Goal: Task Accomplishment & Management: Use online tool/utility

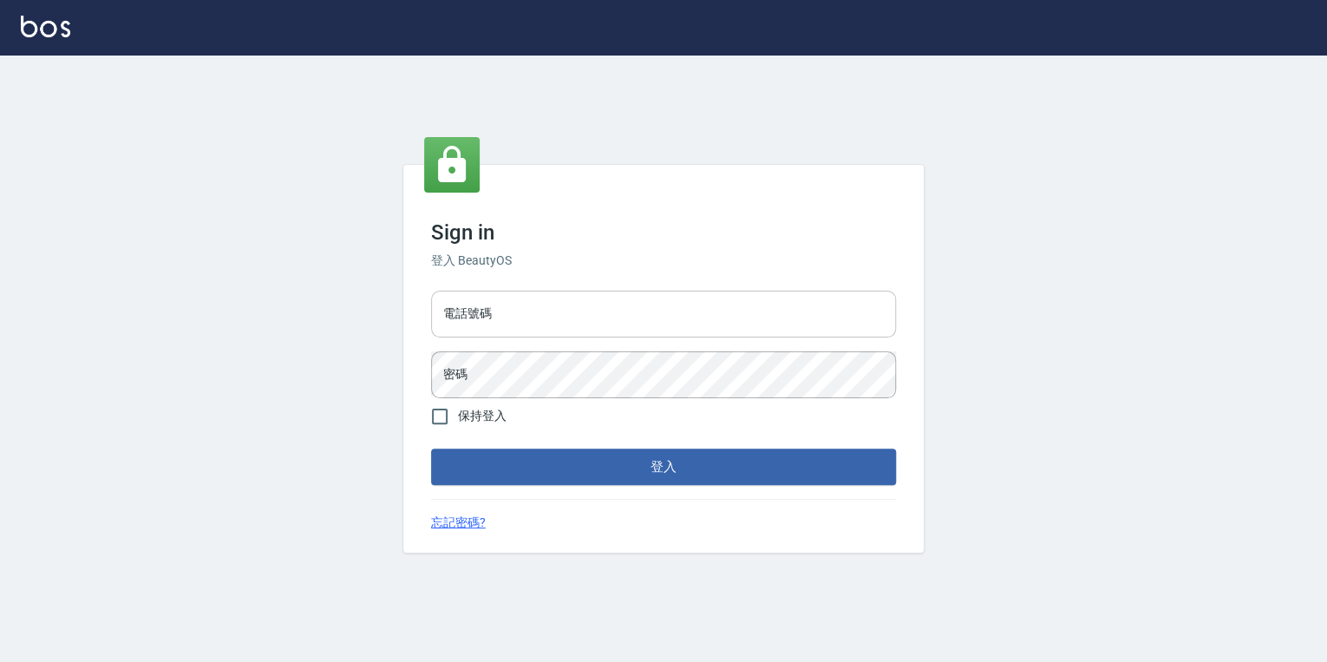
click at [659, 337] on input "電話號碼" at bounding box center [663, 314] width 465 height 47
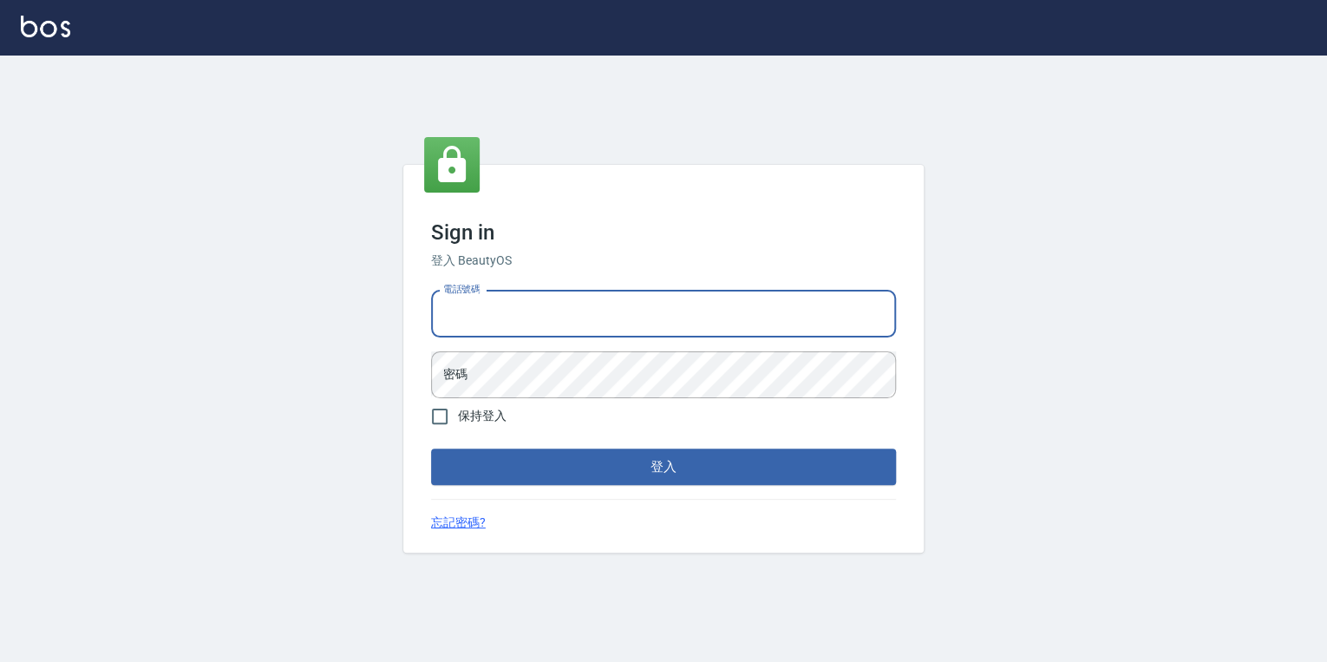
type input "0925308209"
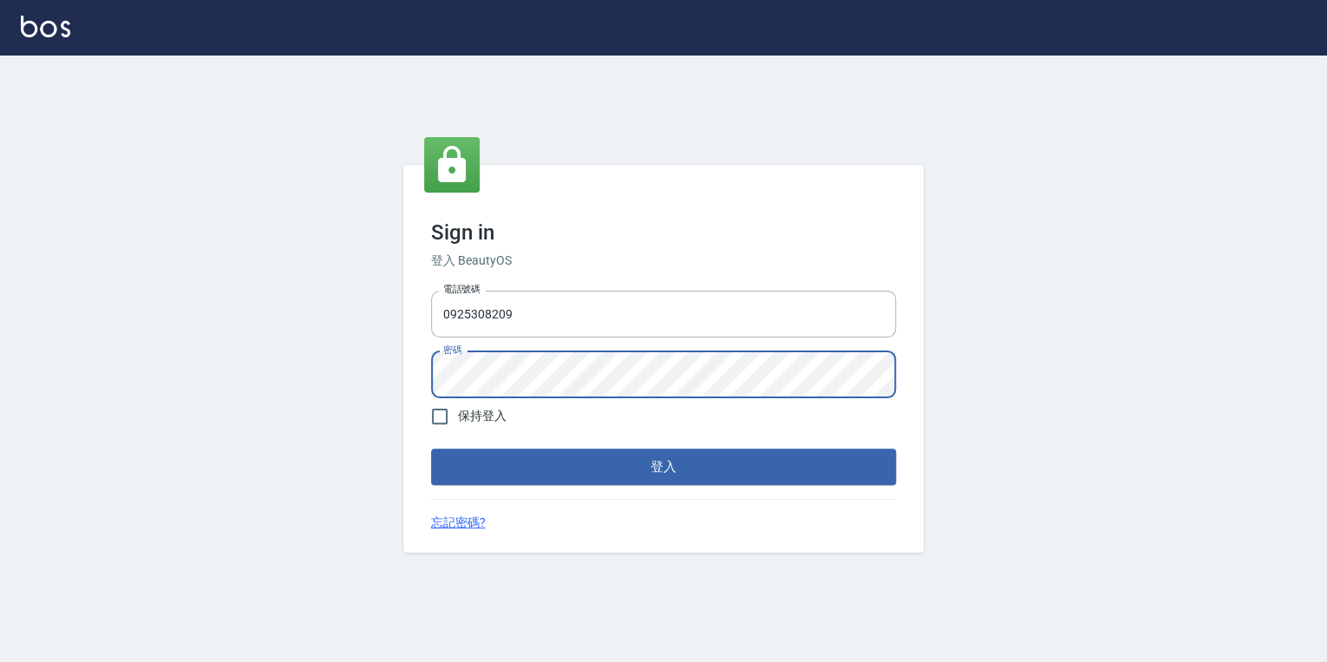
click at [431, 448] on button "登入" at bounding box center [663, 466] width 465 height 36
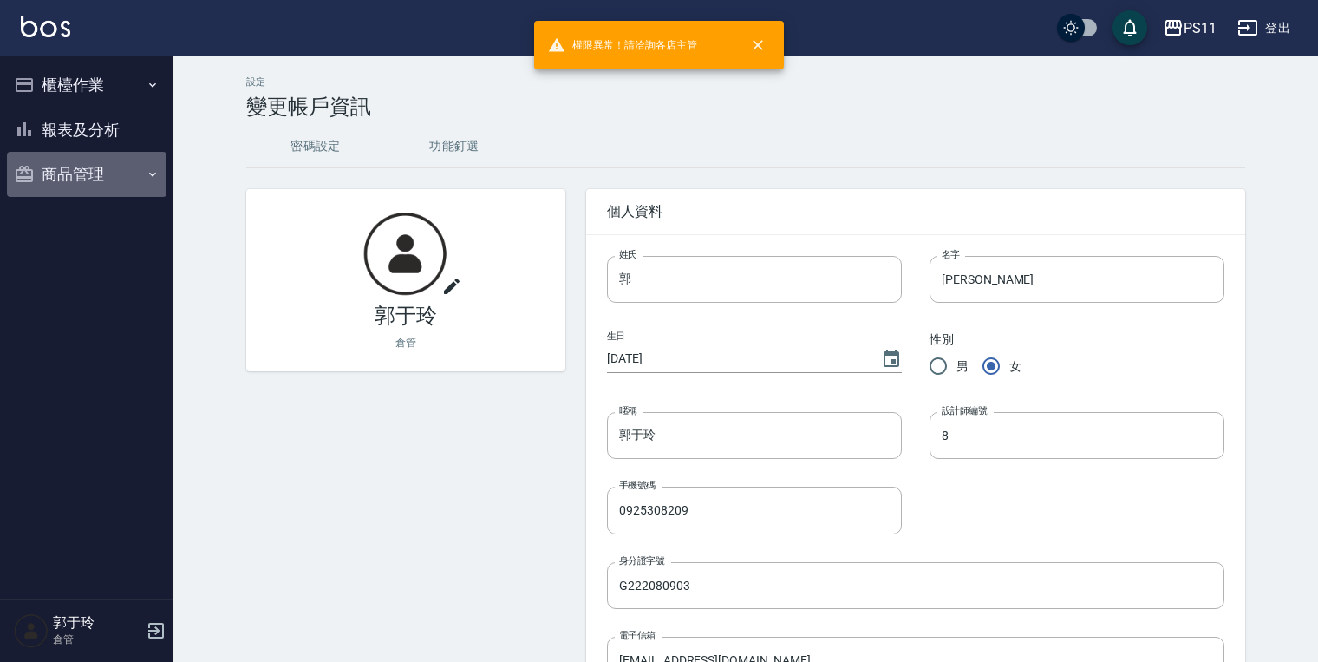
click at [97, 167] on button "商品管理" at bounding box center [87, 174] width 160 height 45
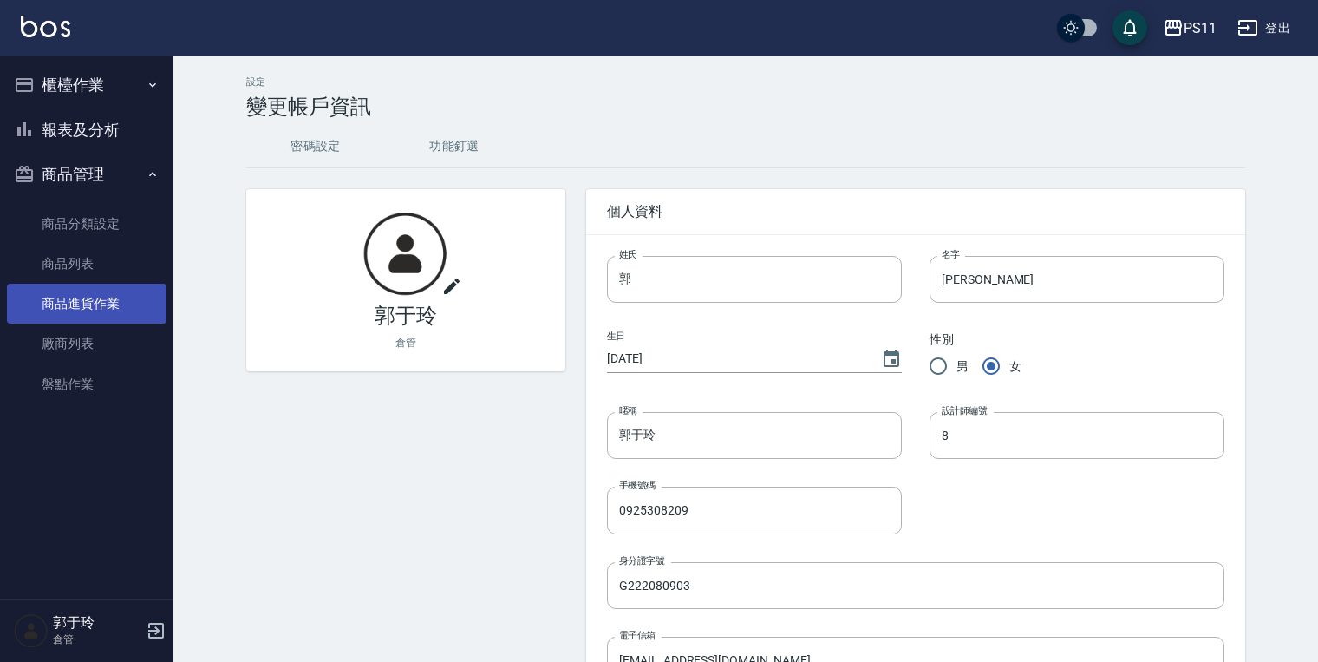
click at [108, 295] on link "商品進貨作業" at bounding box center [87, 304] width 160 height 40
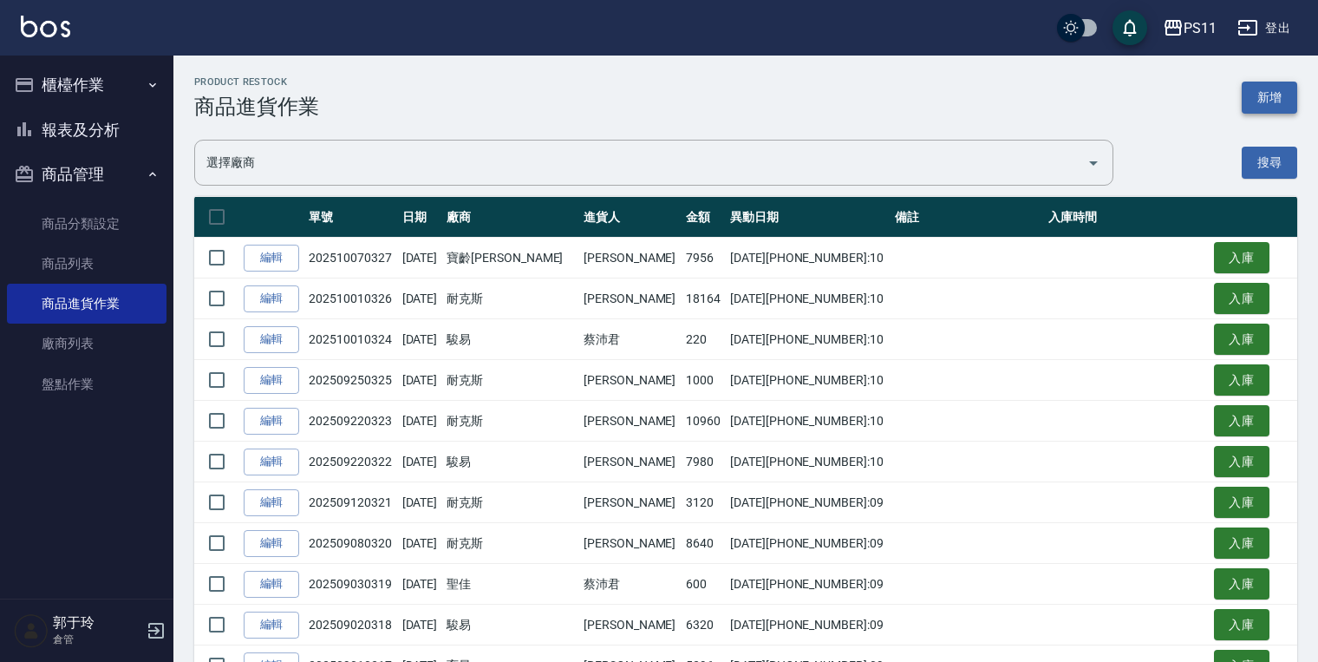
click at [1272, 95] on button "新增" at bounding box center [1270, 98] width 56 height 32
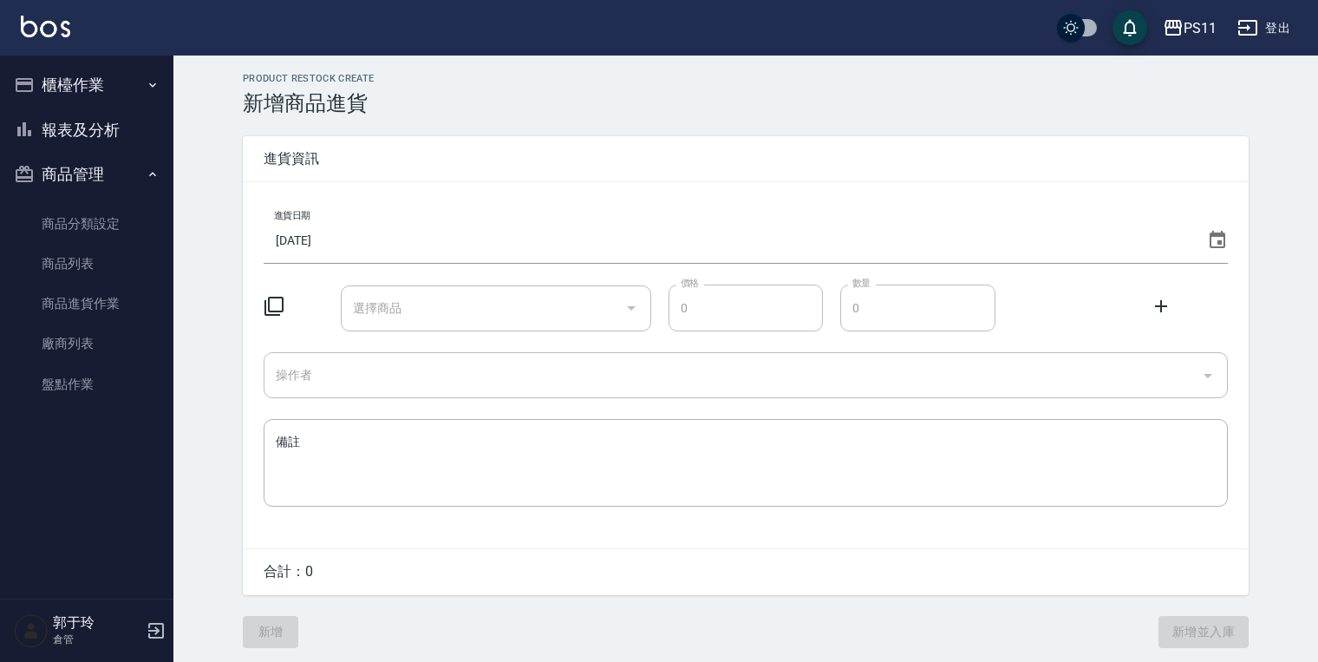
click at [337, 240] on input "[DATE]" at bounding box center [732, 240] width 937 height 47
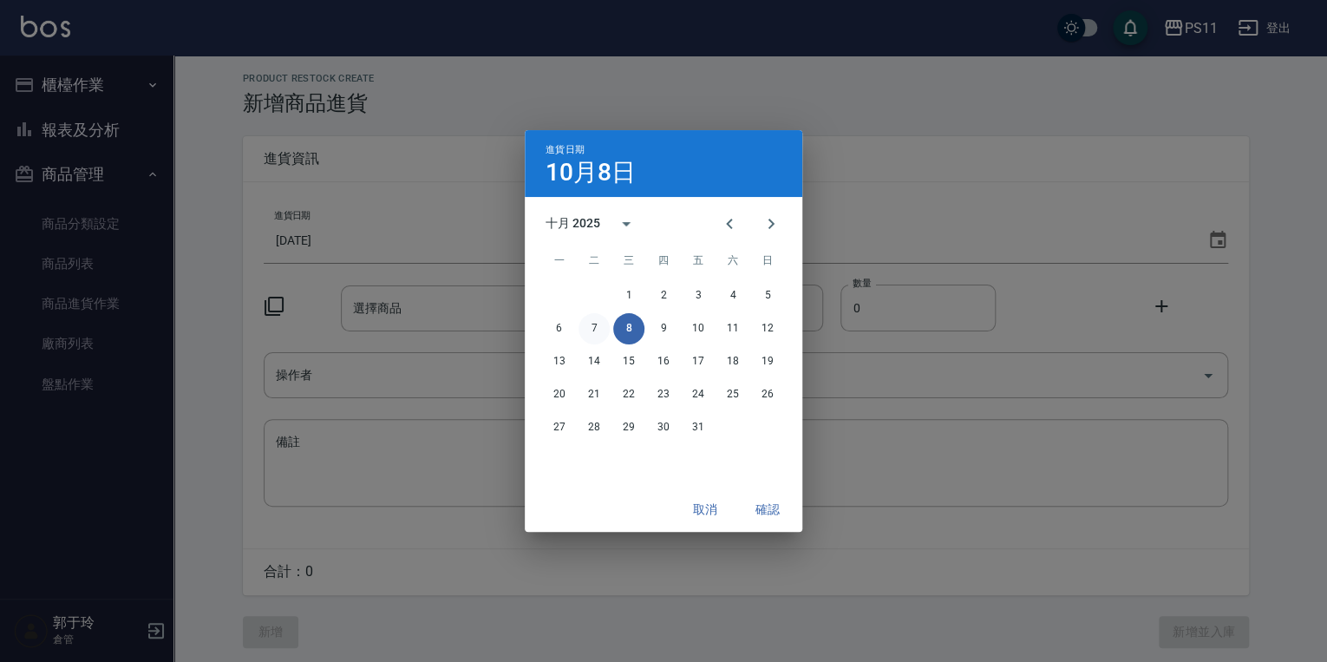
click at [589, 321] on button "7" at bounding box center [594, 328] width 31 height 31
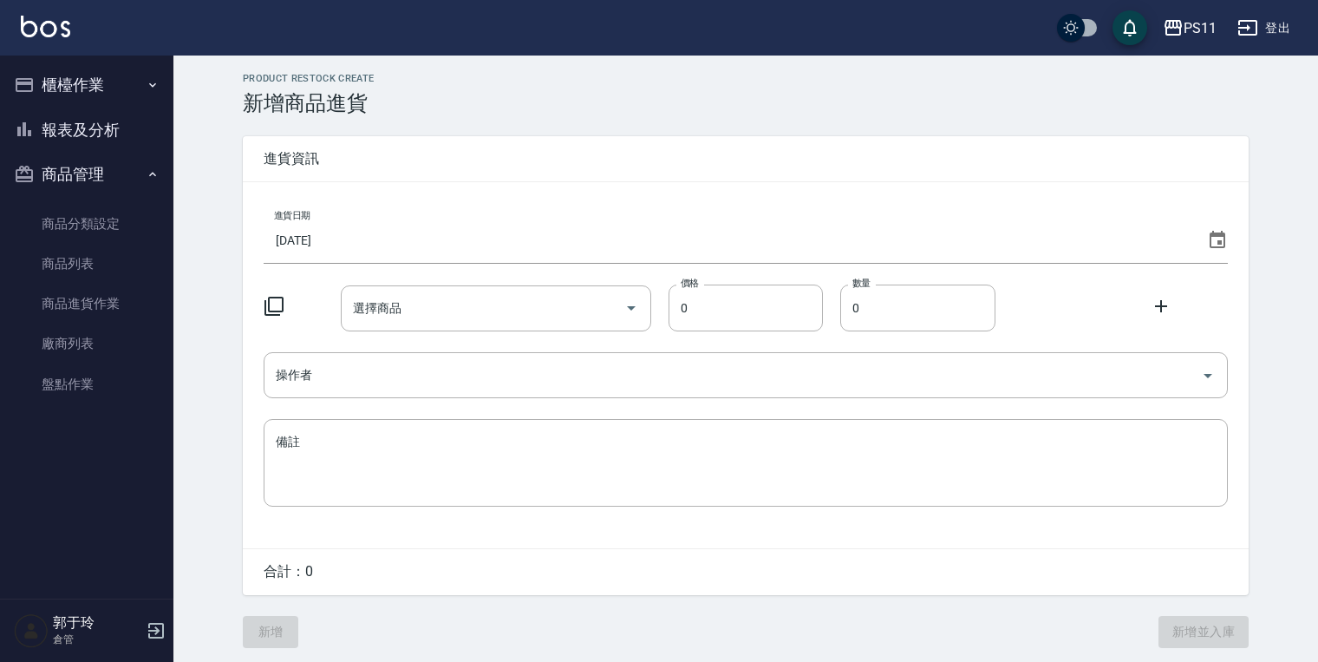
click at [267, 302] on icon at bounding box center [274, 306] width 21 height 21
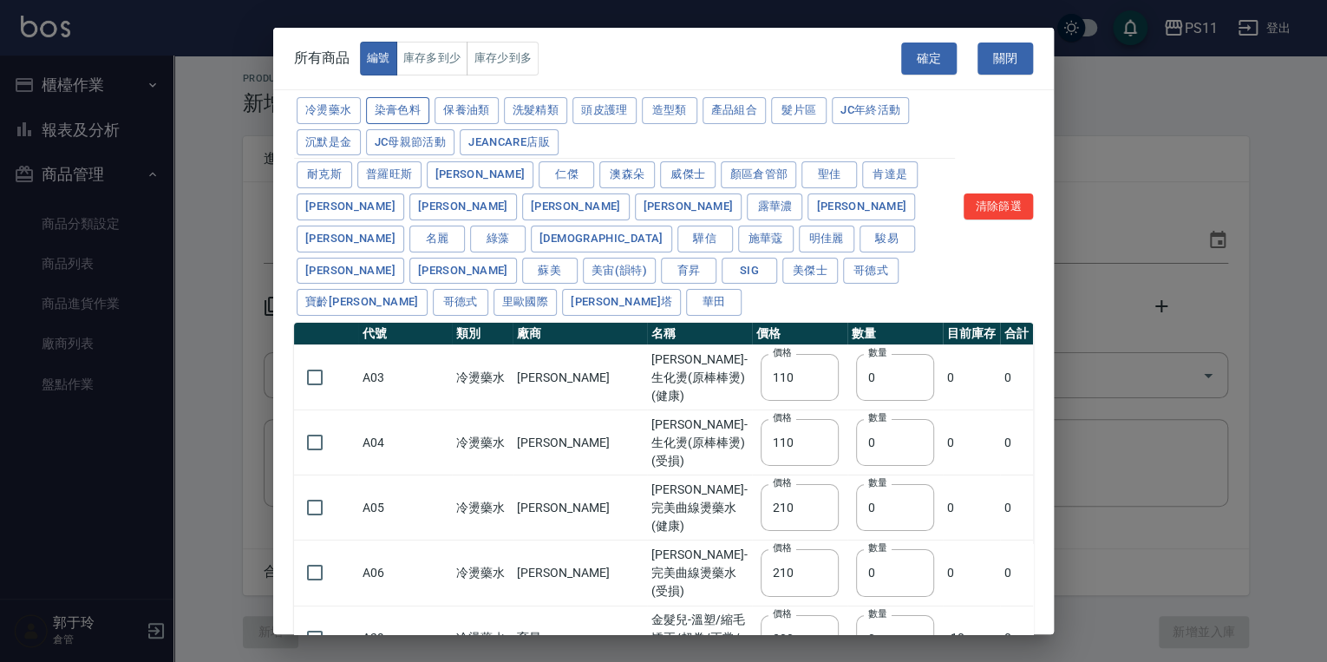
click at [420, 109] on button "染膏色料" at bounding box center [398, 110] width 64 height 27
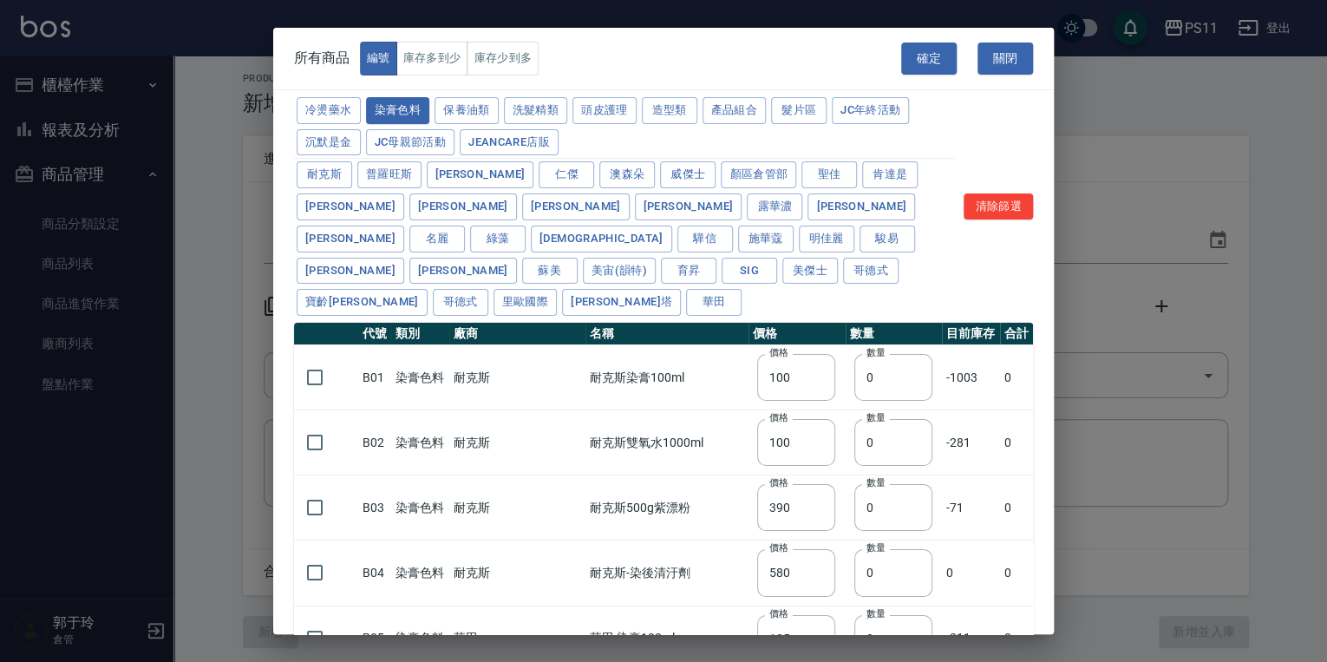
type input "100"
type input "390"
type input "580"
type input "105"
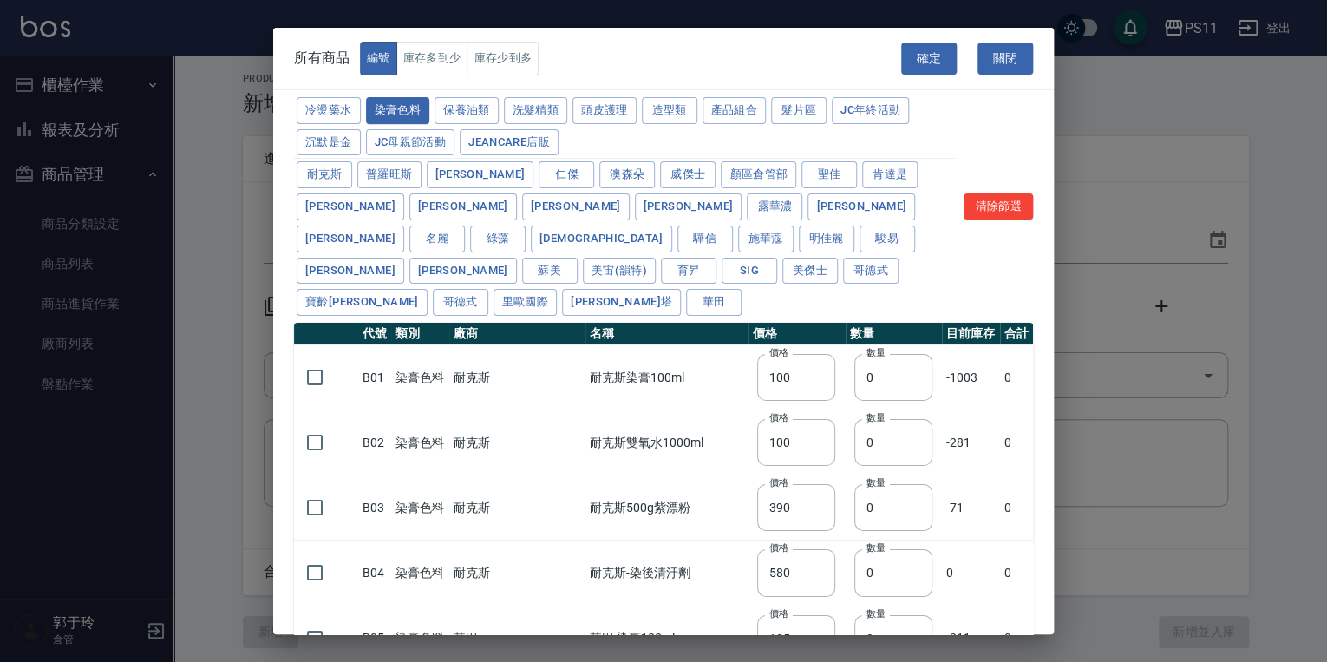
type input "406"
type input "105"
type input "450"
type input "102"
type input "137"
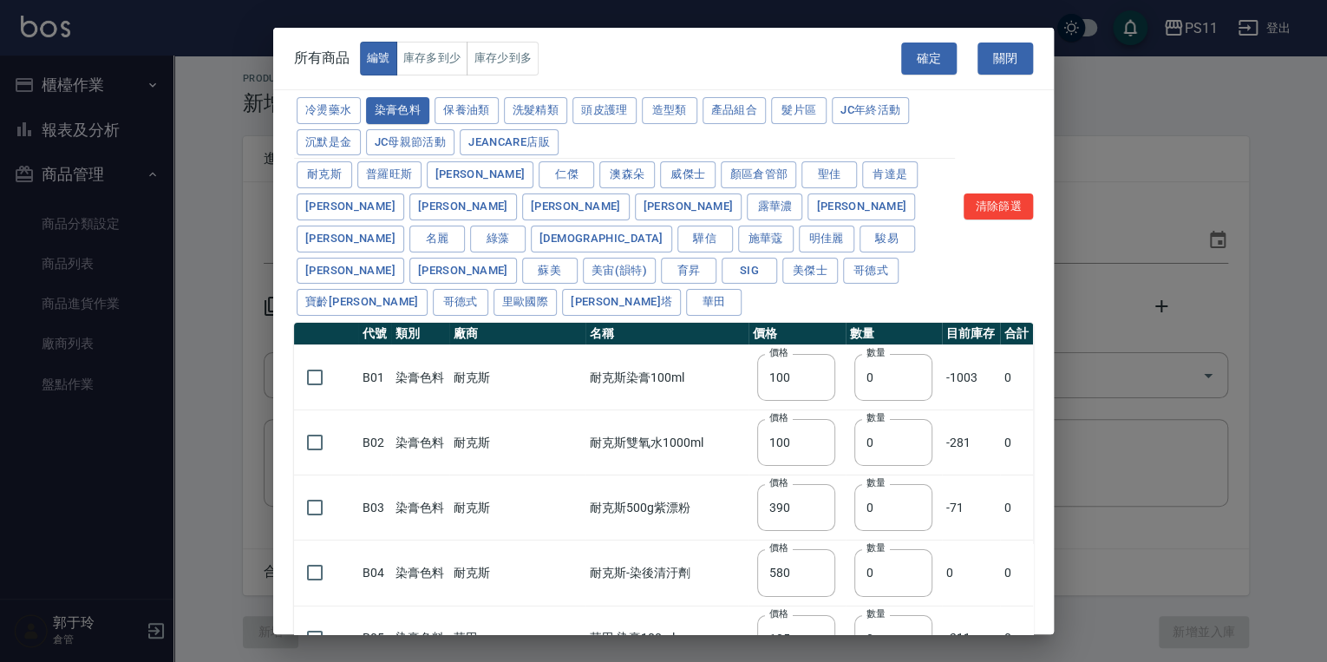
type input "110"
type input "133"
type input "186"
type input "133"
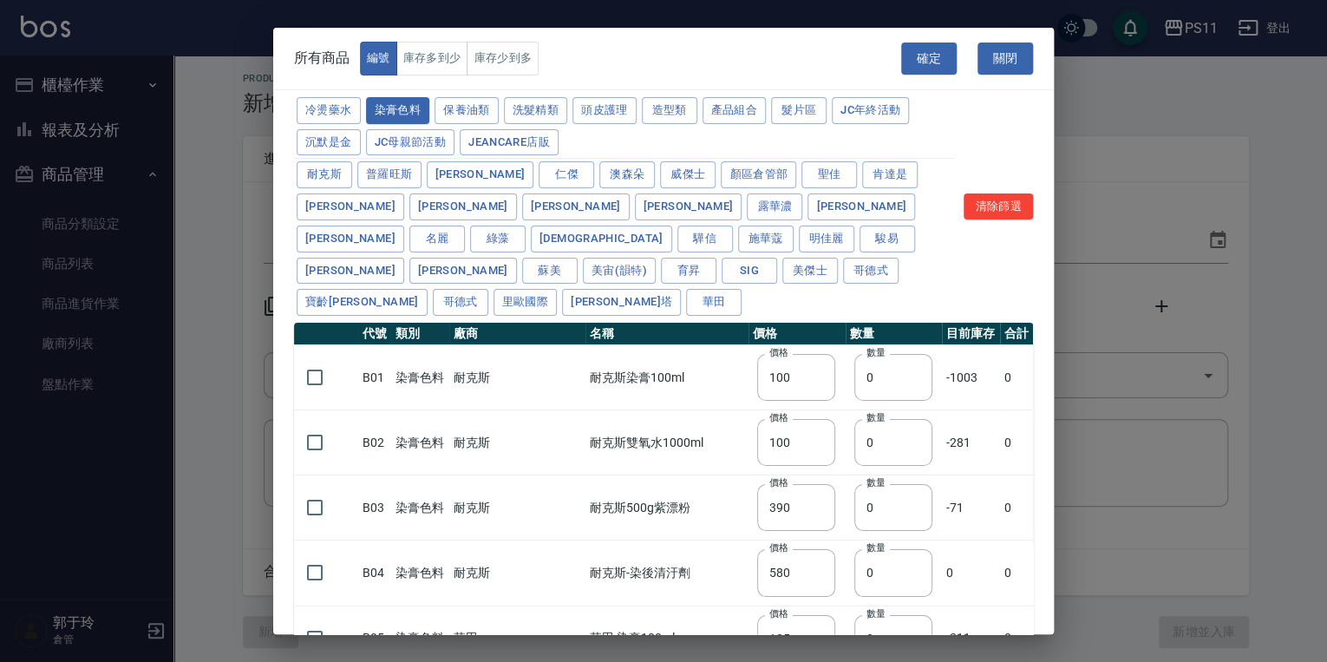
type input "450"
type input "350"
type input "112"
type input "450"
type input "1060"
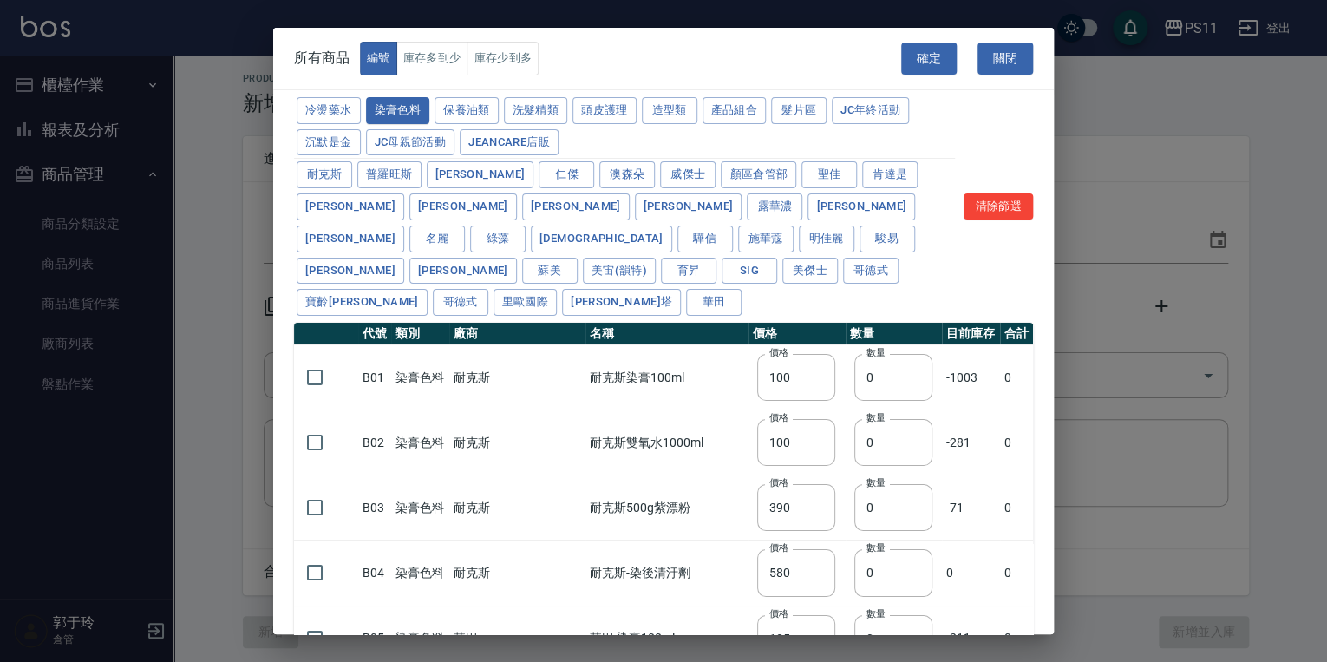
type input "200"
type input "250"
type input "350"
click at [310, 359] on input "checkbox" at bounding box center [315, 377] width 36 height 36
click at [532, 103] on button "洗髮精類" at bounding box center [536, 110] width 64 height 27
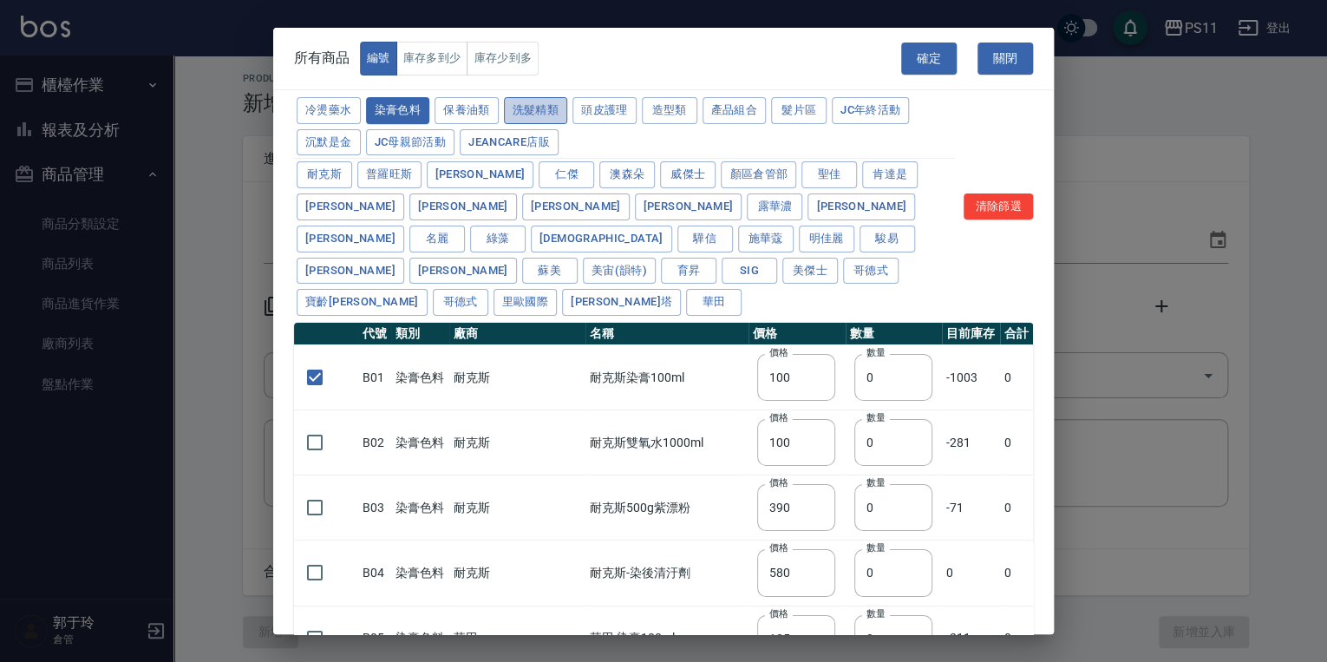
checkbox input "false"
type input "150"
type input "160"
type input "170"
type input "180"
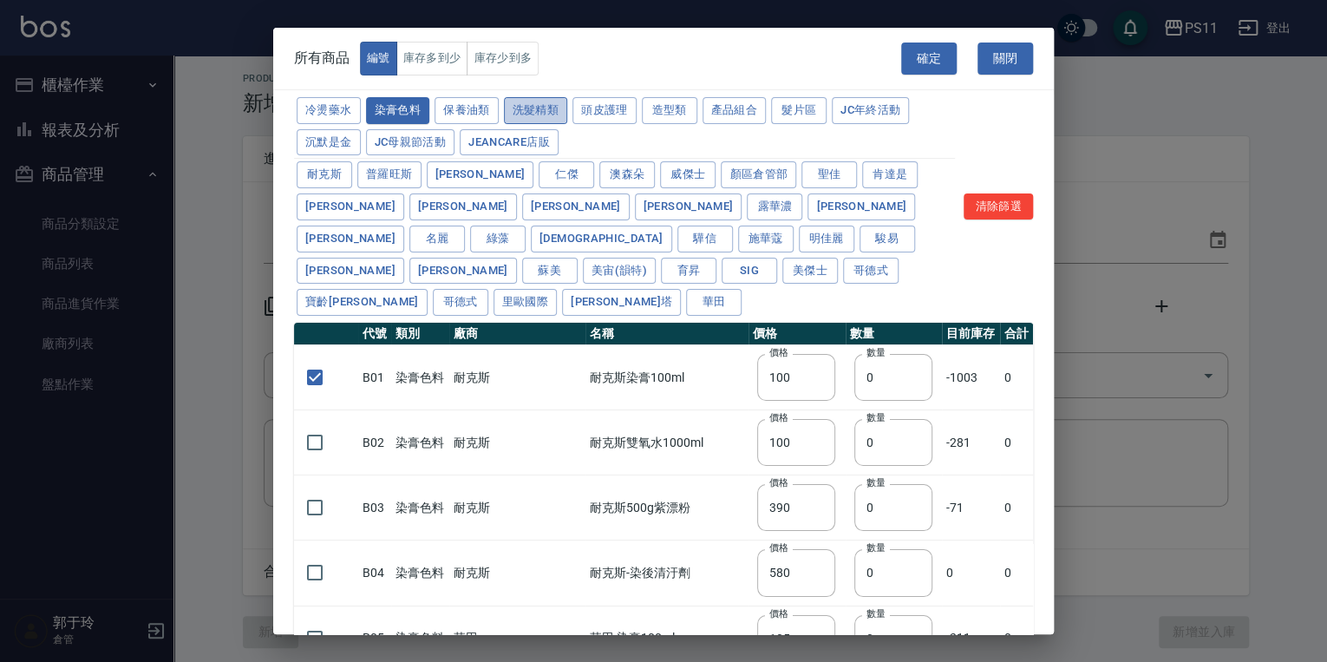
type input "155"
type input "165"
type input "190"
type input "200"
type input "175"
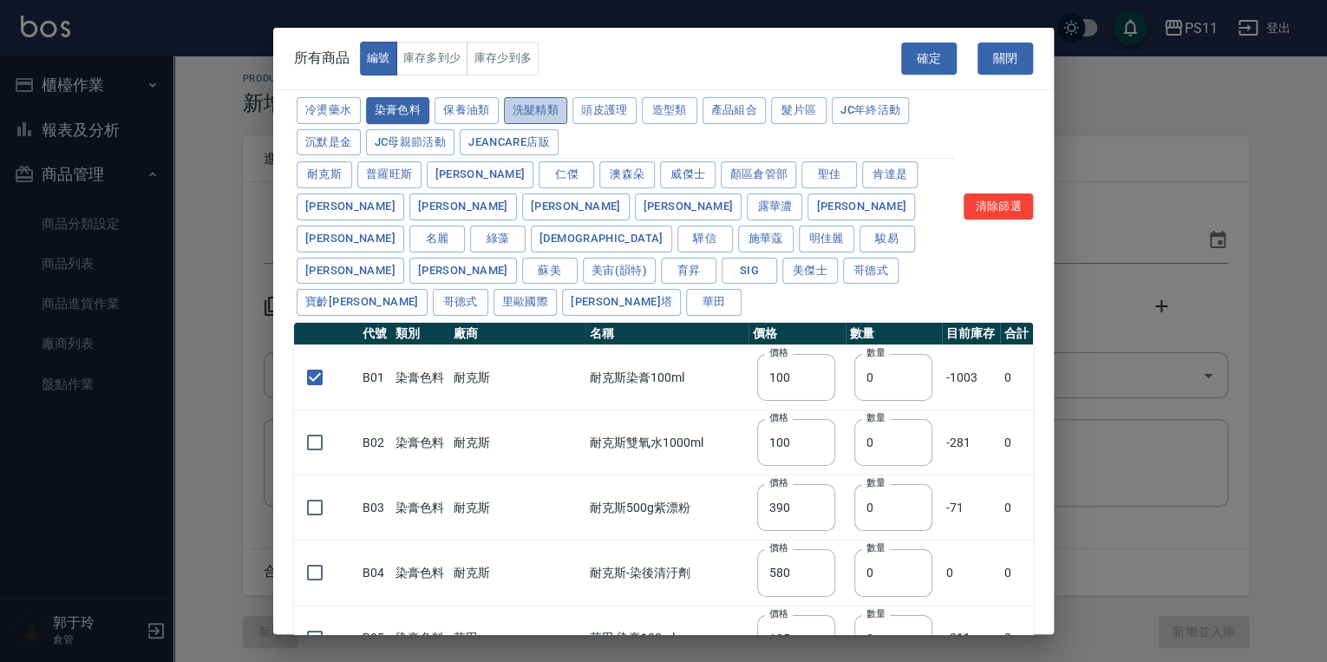
type input "440"
type input "200"
type input "420"
type input "330"
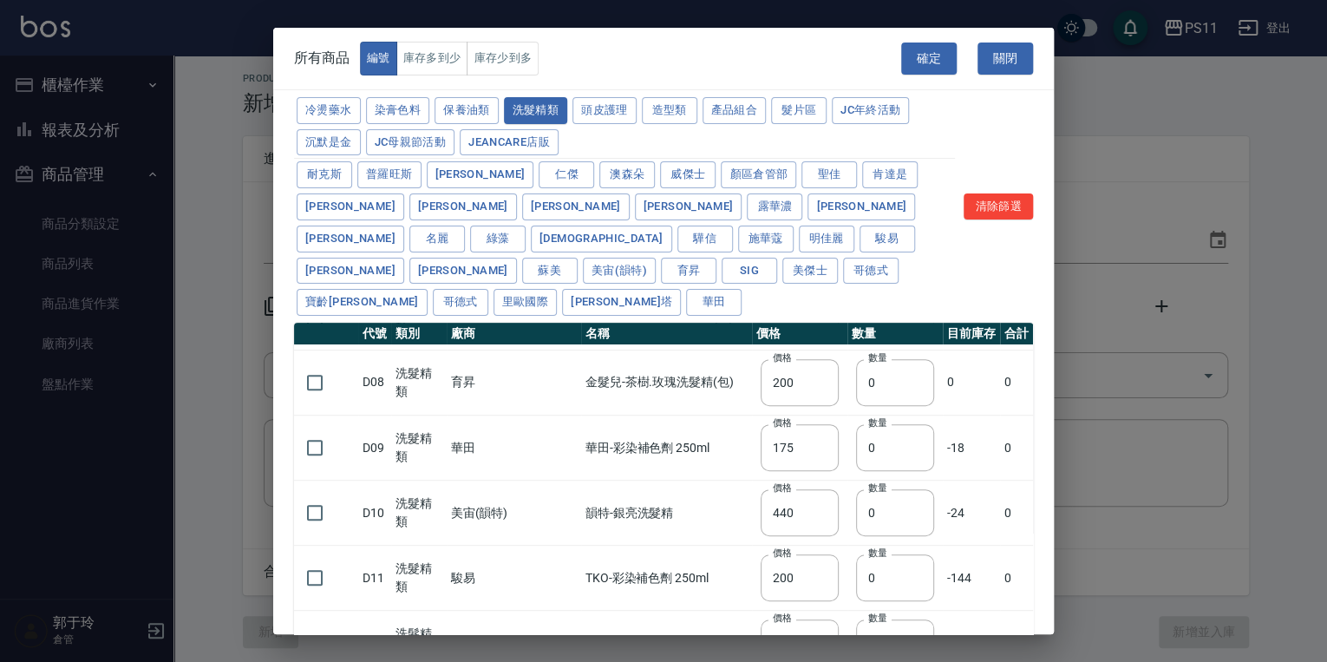
scroll to position [469, 0]
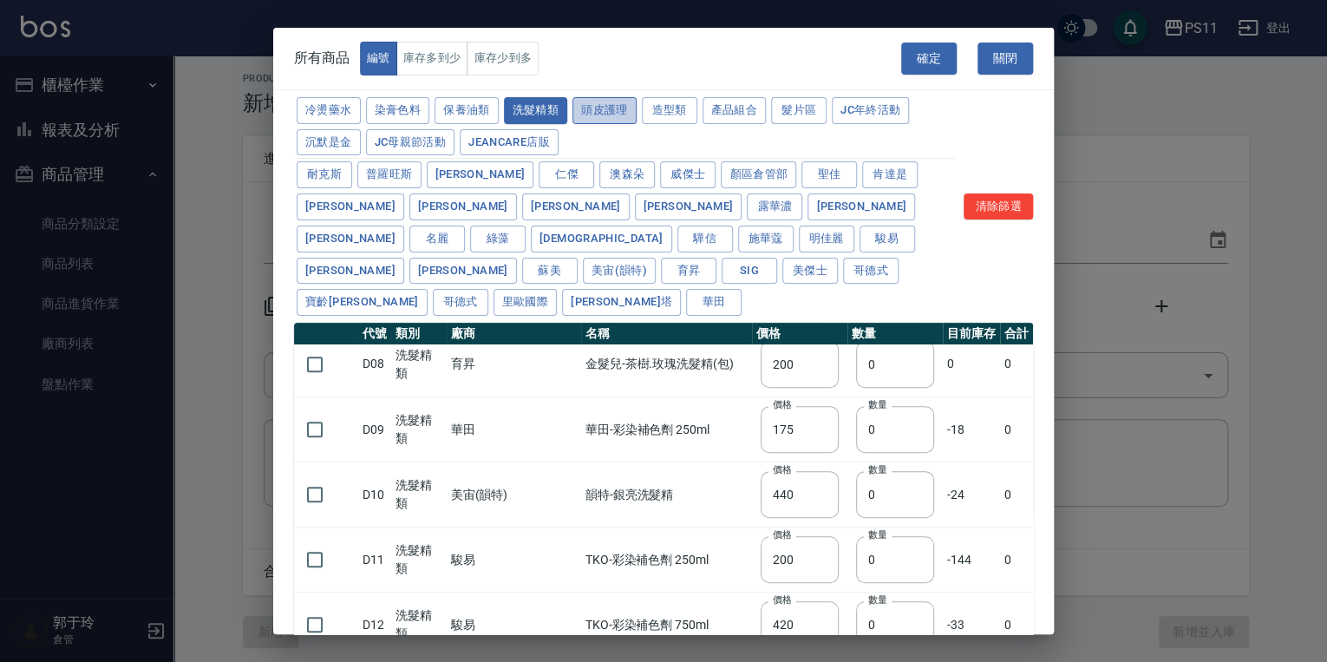
click at [610, 111] on button "頭皮護理" at bounding box center [604, 110] width 64 height 27
type input "315"
type input "273"
type input "1183"
type input "798"
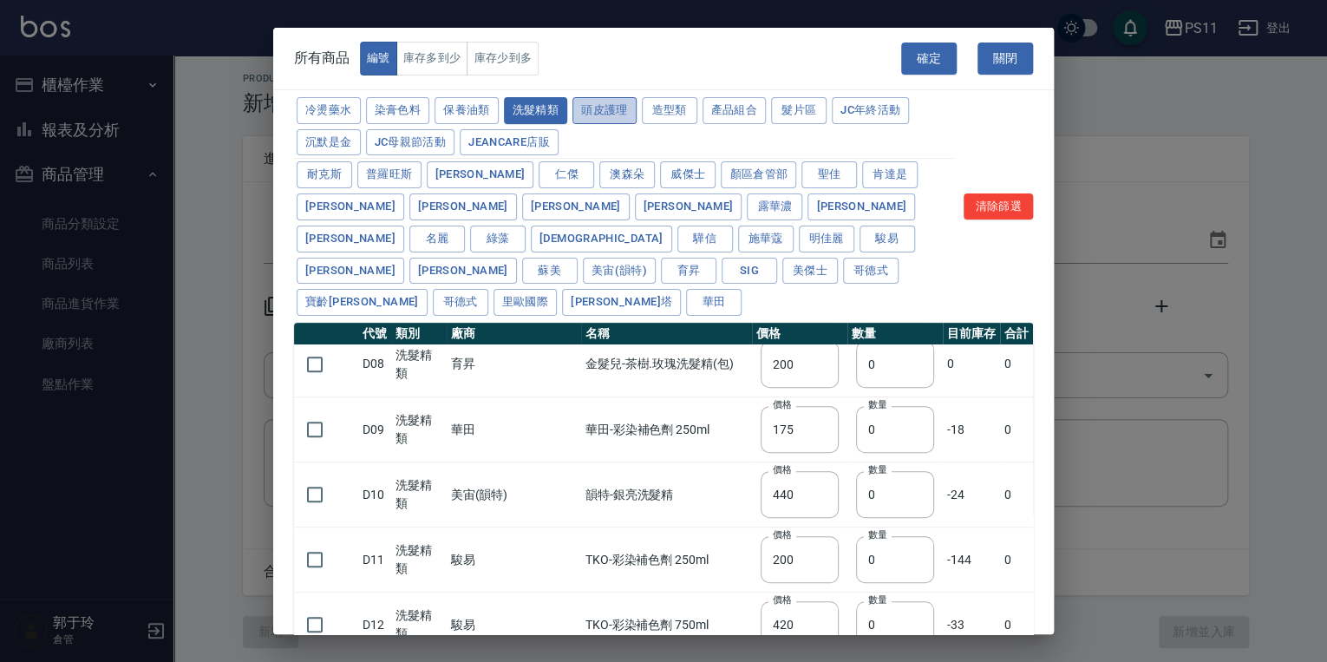
type input "481"
type input "640"
type input "308"
type input "395"
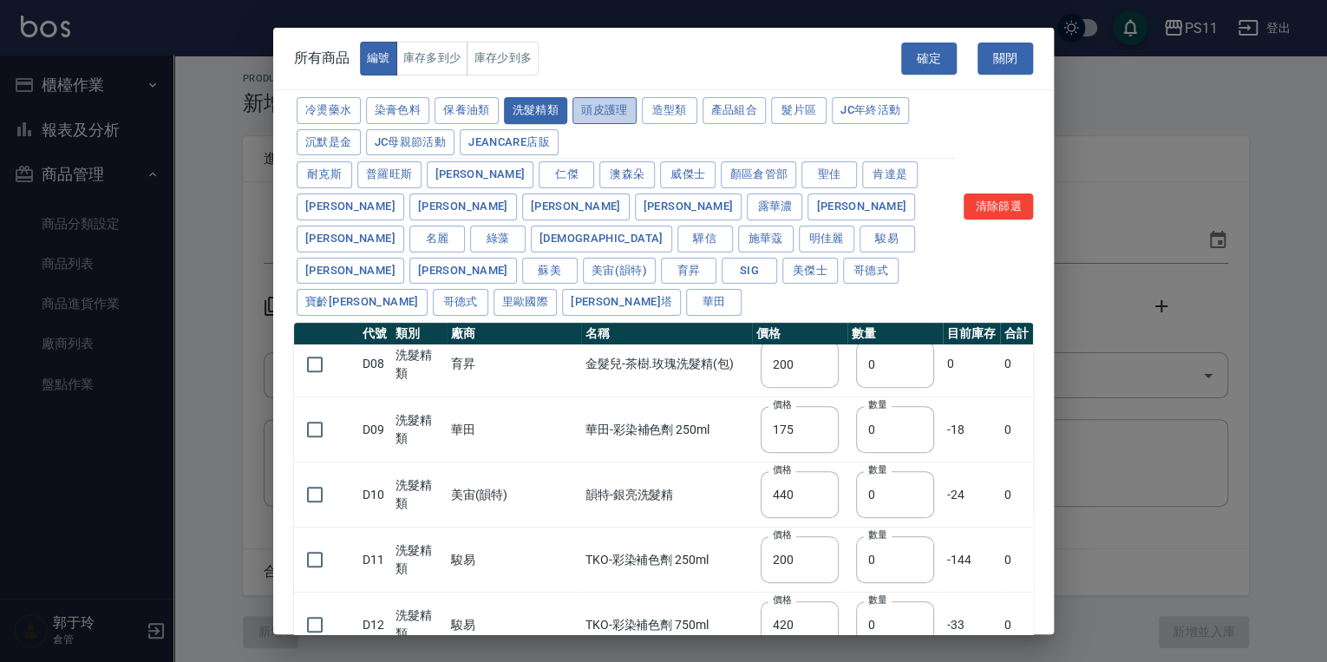
type input "245"
type input "350"
type input "1260"
type input "440"
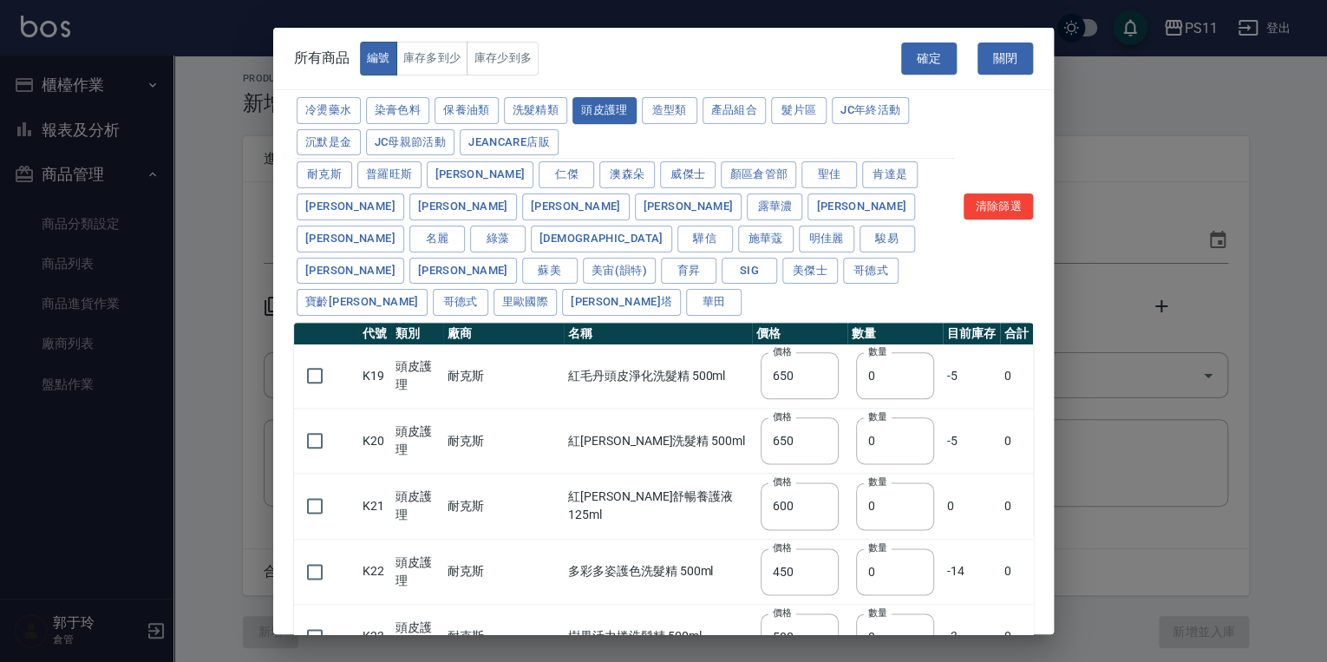
scroll to position [1110, 0]
click at [321, 553] on input "checkbox" at bounding box center [315, 571] width 36 height 36
checkbox input "true"
drag, startPoint x: 448, startPoint y: 106, endPoint x: 452, endPoint y: 126, distance: 20.4
click at [448, 105] on button "保養油類" at bounding box center [467, 110] width 64 height 27
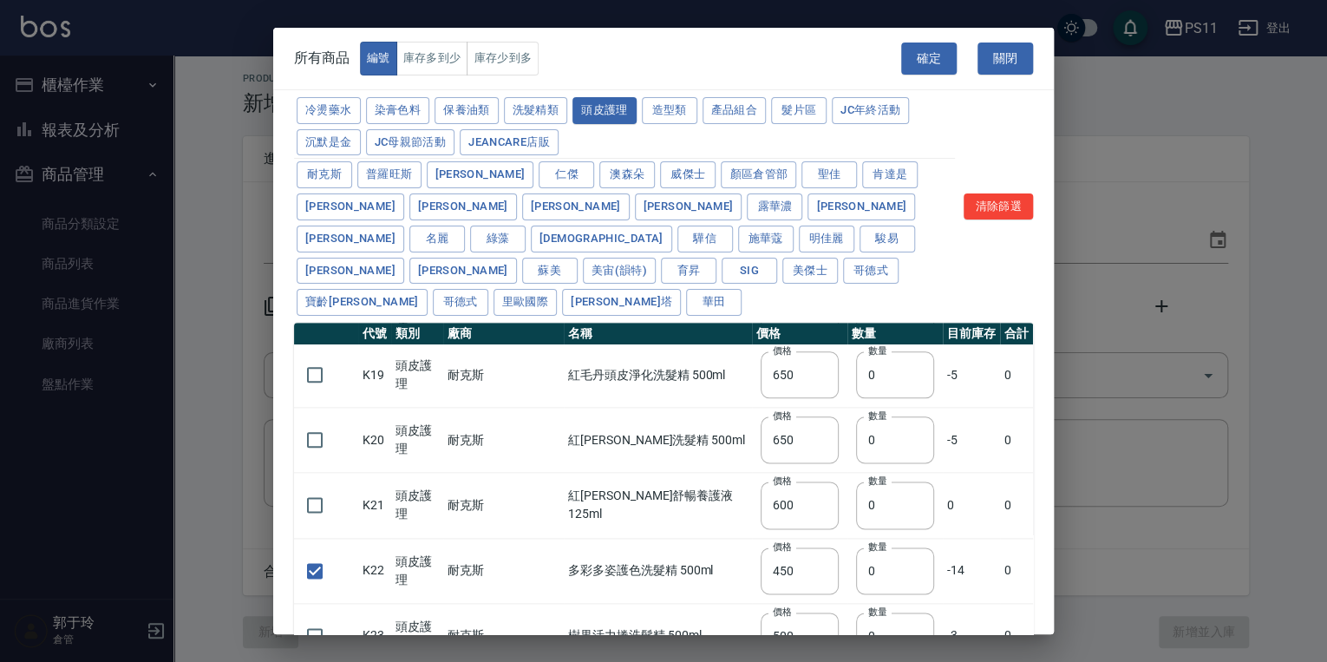
type input "340"
type input "53"
type input "340"
type input "53"
type input "23"
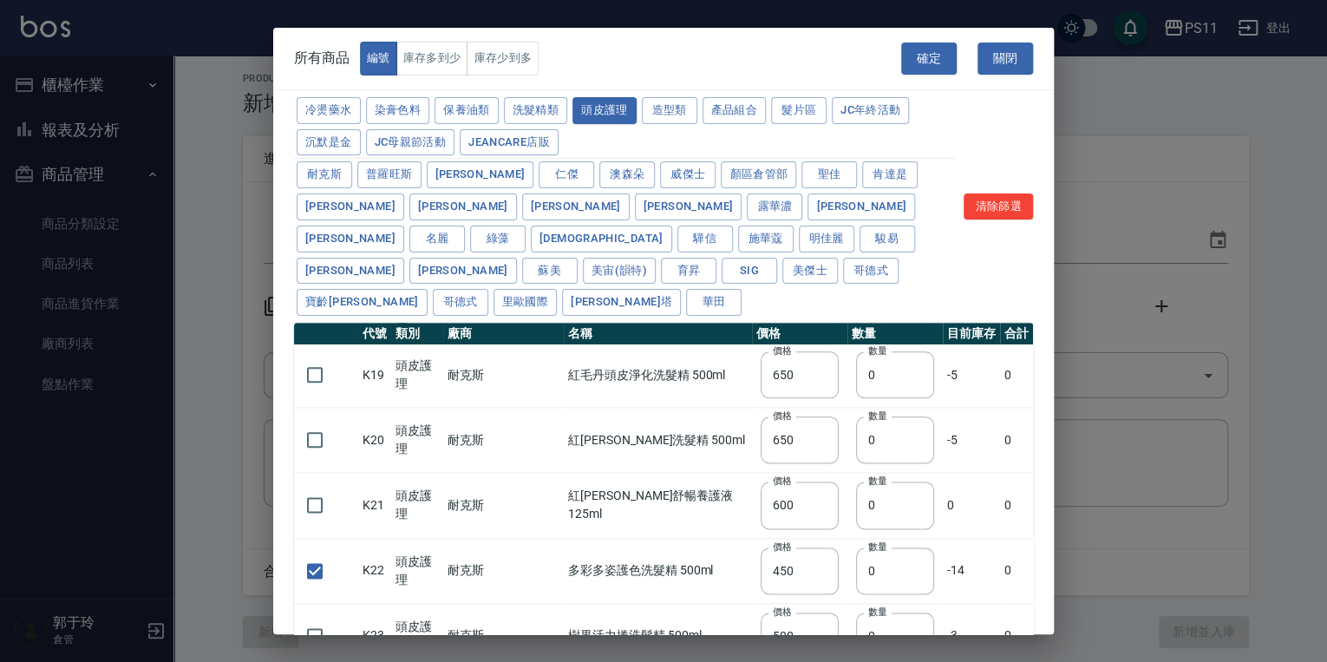
type input "2720"
type input "1040"
type input "1520"
type input "120"
type input "1300"
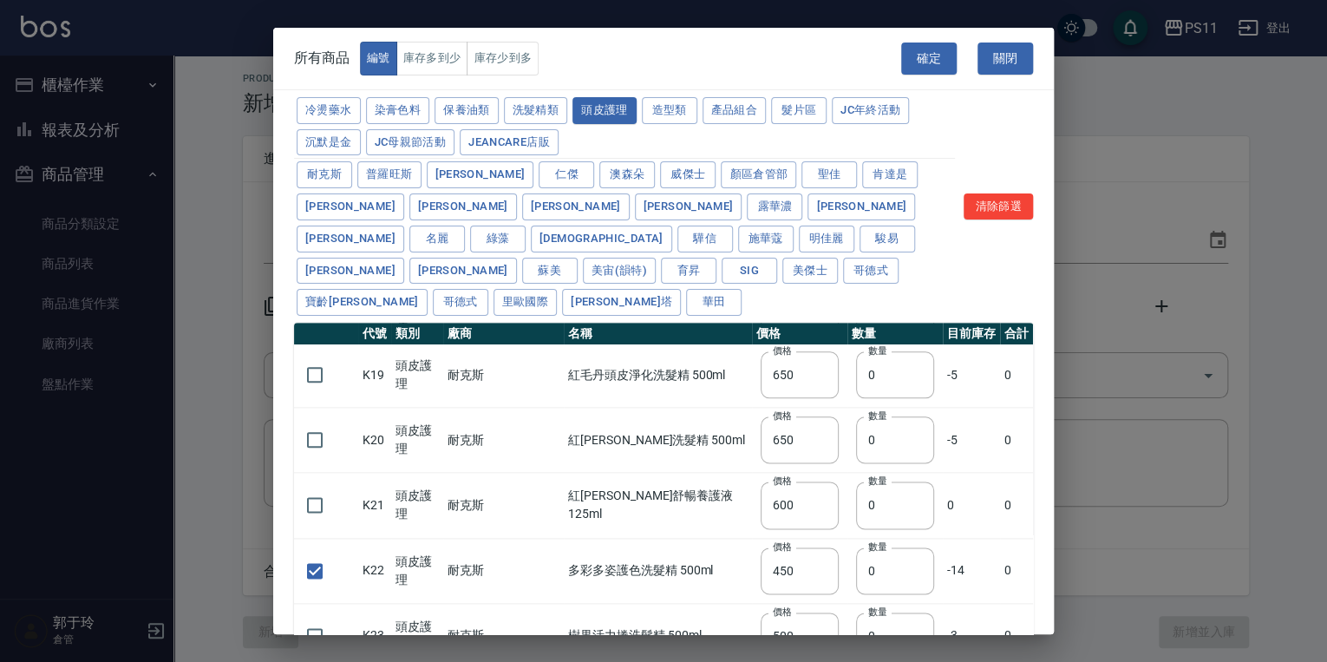
type input "490"
type input "600"
type input "800"
type input "1520"
type input "2000"
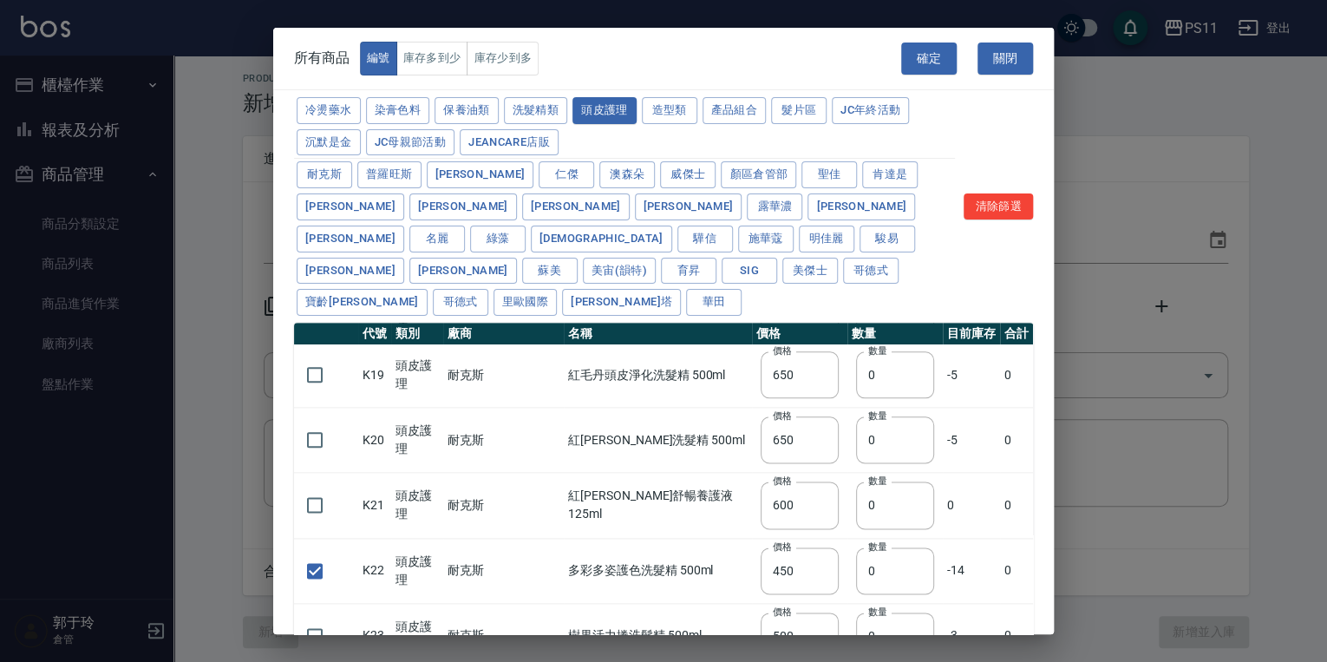
type input "270"
type input "60"
type input "500"
type input "800"
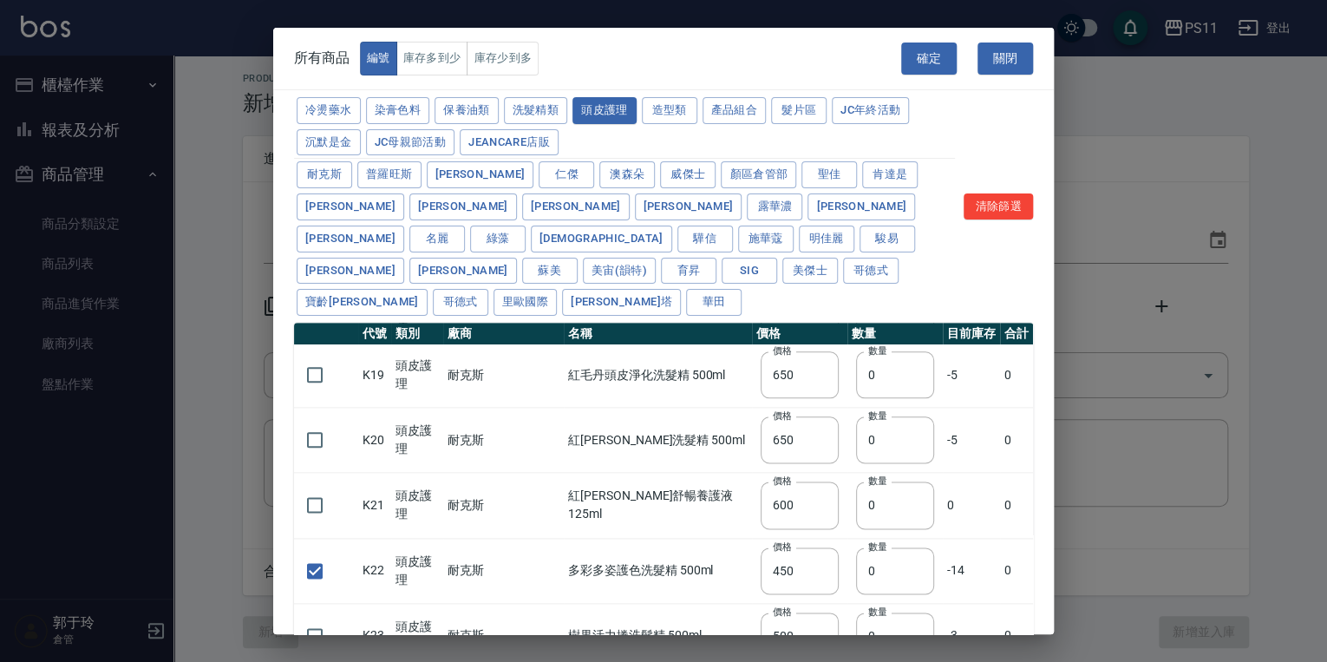
checkbox input "false"
type input "700"
type input "350"
type input "272"
type input "221"
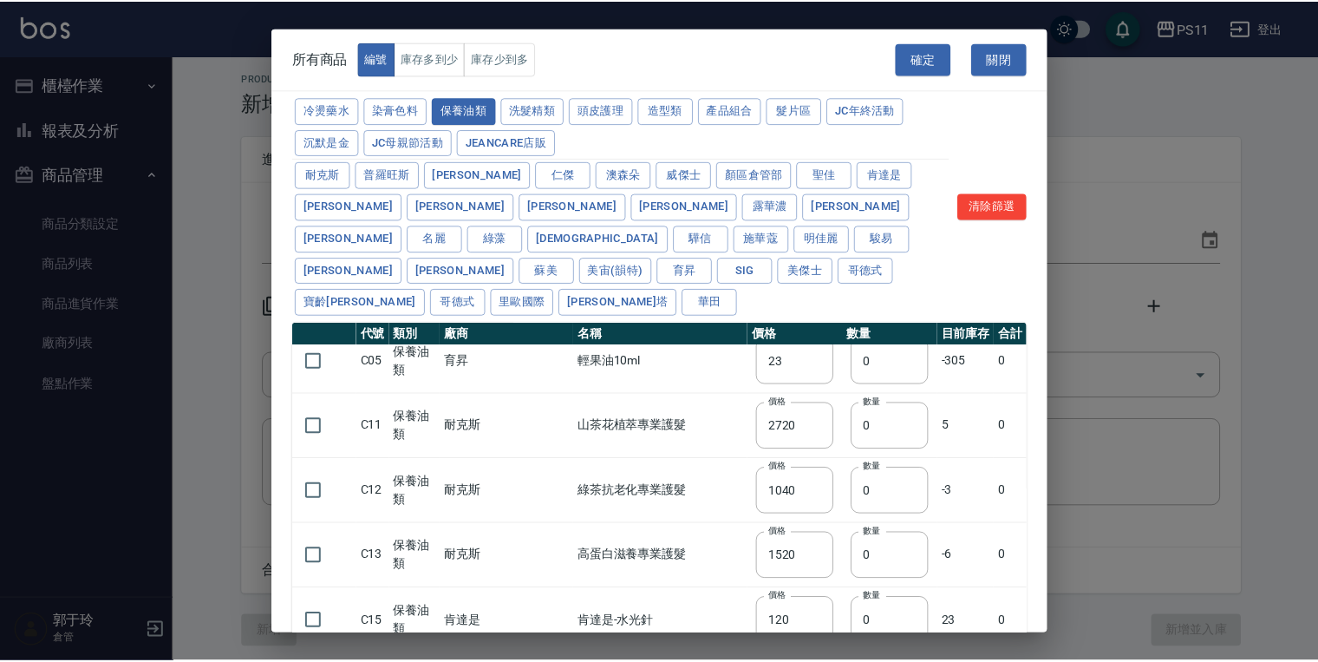
scroll to position [694, 0]
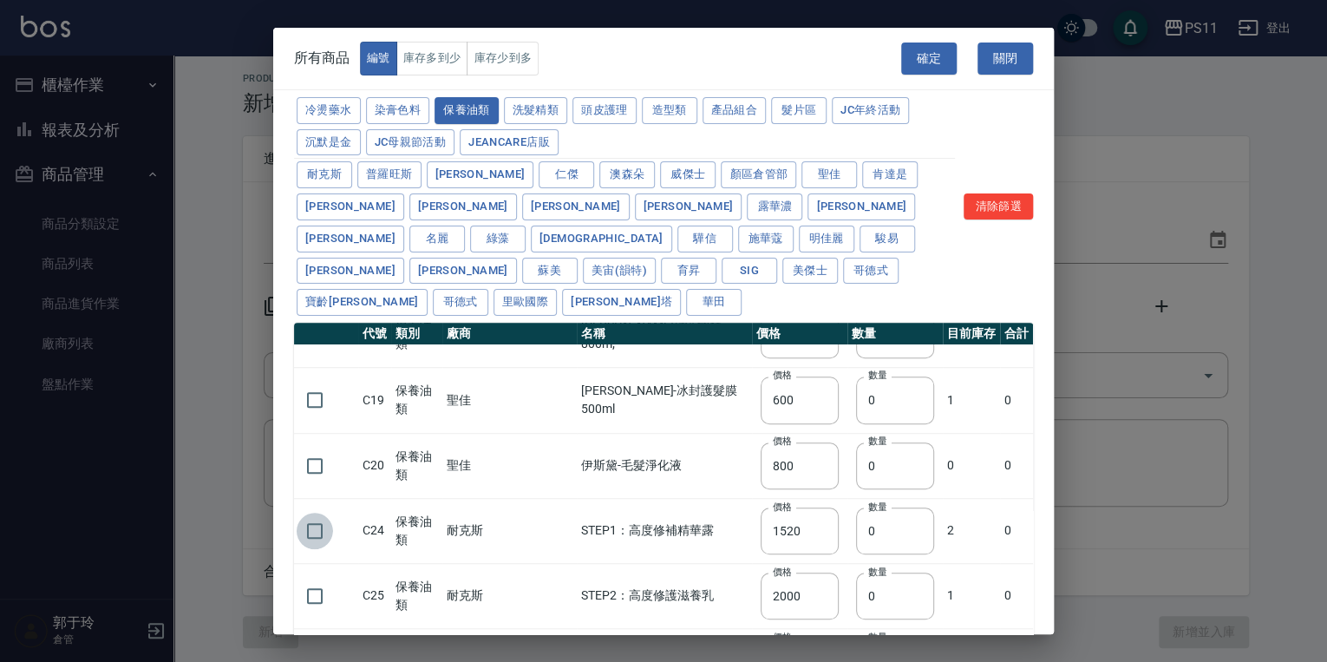
click at [315, 513] on input "checkbox" at bounding box center [315, 531] width 36 height 36
checkbox input "true"
click at [322, 578] on input "checkbox" at bounding box center [315, 596] width 36 height 36
checkbox input "true"
click at [934, 59] on button "確定" at bounding box center [929, 59] width 56 height 32
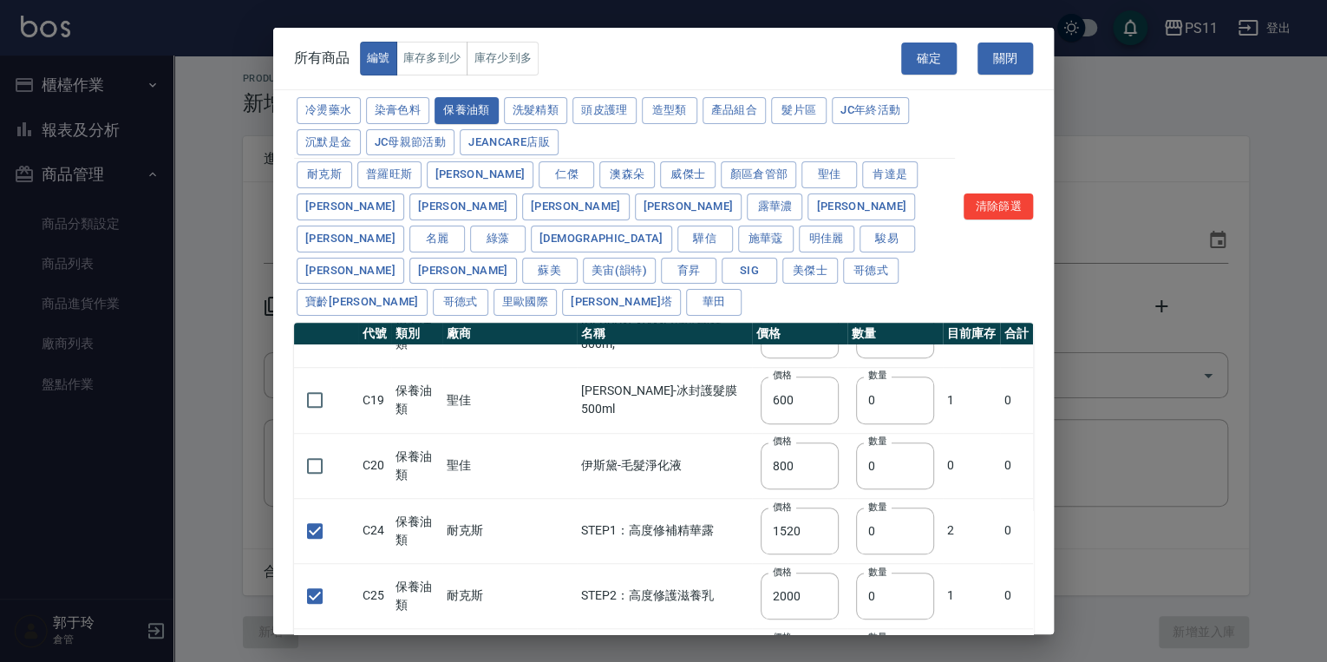
type input "B01 耐克斯染膏100ml"
type input "100"
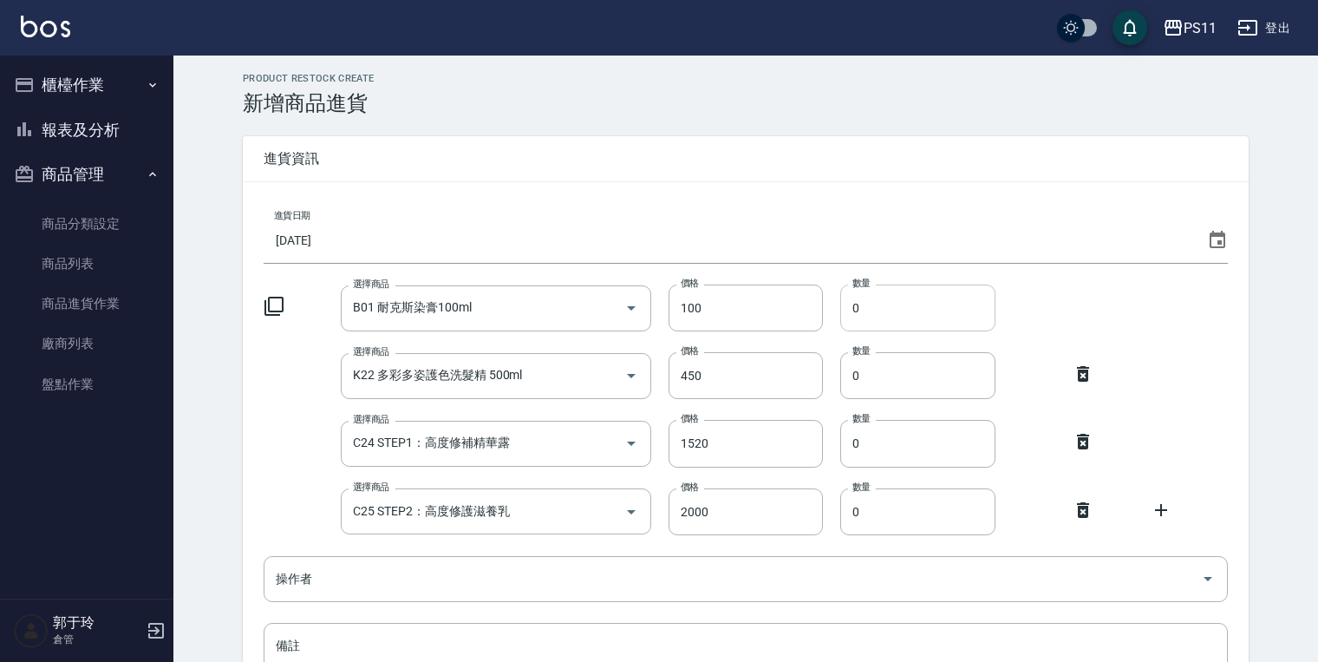
drag, startPoint x: 869, startPoint y: 302, endPoint x: 850, endPoint y: 309, distance: 20.3
click at [850, 309] on input "0" at bounding box center [918, 308] width 155 height 47
type input "56"
drag, startPoint x: 856, startPoint y: 366, endPoint x: 839, endPoint y: 370, distance: 17.9
click at [839, 370] on div "選擇商品 K22 多彩多姿護色洗髮精 500ml 選擇商品 價格 450 價格 數量 0 數量" at bounding box center [746, 375] width 965 height 47
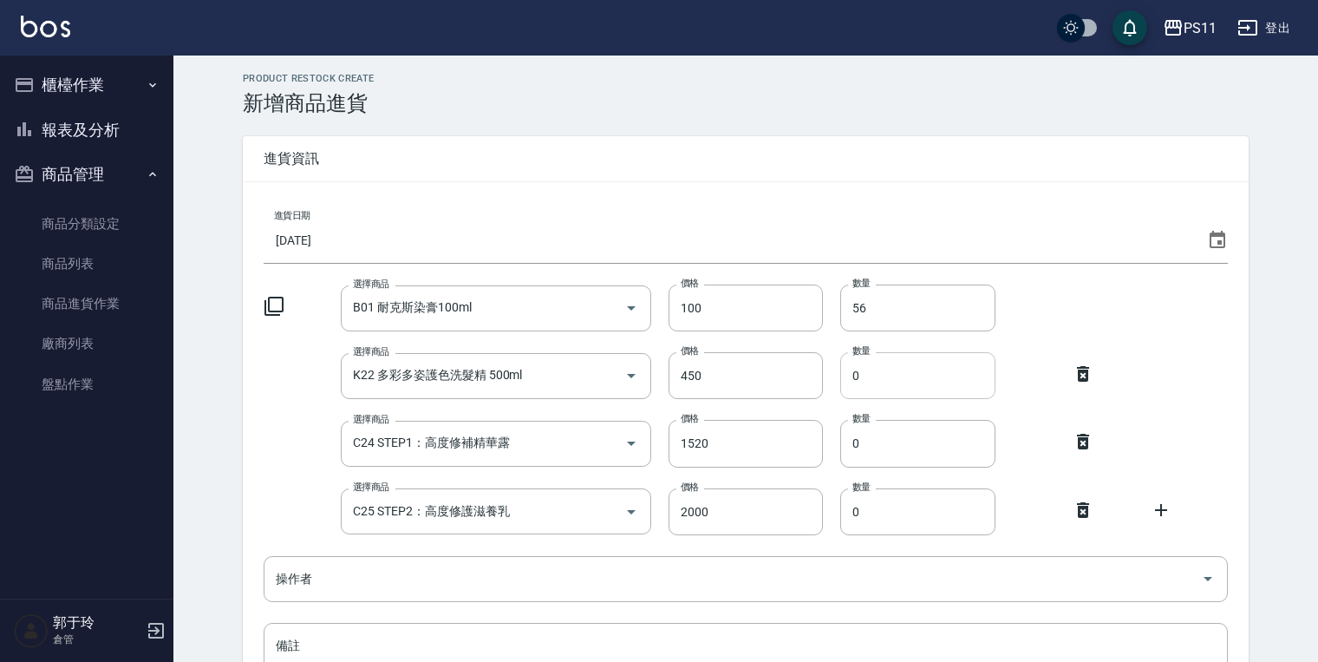
click at [852, 378] on input "0" at bounding box center [918, 375] width 155 height 47
drag, startPoint x: 862, startPoint y: 375, endPoint x: 850, endPoint y: 378, distance: 12.6
click at [850, 378] on input "0" at bounding box center [918, 375] width 155 height 47
type input "1"
drag, startPoint x: 862, startPoint y: 451, endPoint x: 853, endPoint y: 451, distance: 9.5
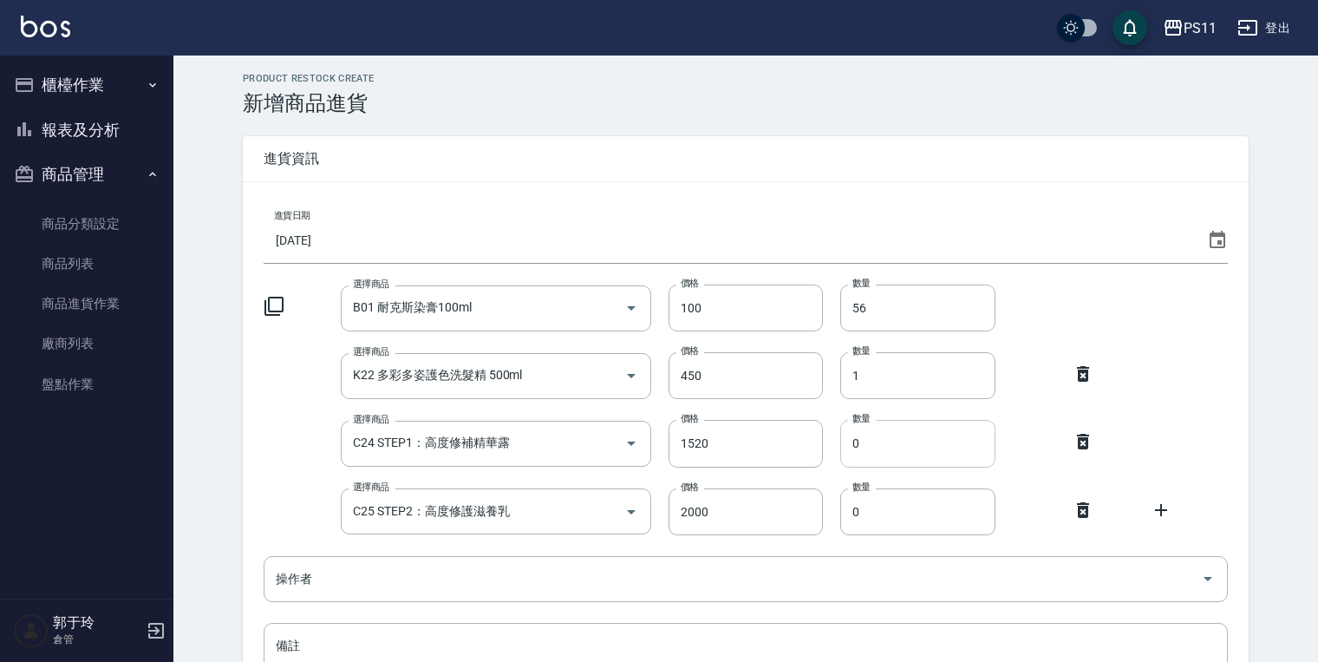
click at [853, 451] on input "0" at bounding box center [918, 443] width 155 height 47
type input "3"
drag, startPoint x: 859, startPoint y: 505, endPoint x: 835, endPoint y: 506, distance: 23.4
click at [835, 506] on div "選擇商品 C25 STEP2：高度修護滋養乳 選擇商品 價格 2000 價格 數量 0 數量" at bounding box center [746, 511] width 965 height 47
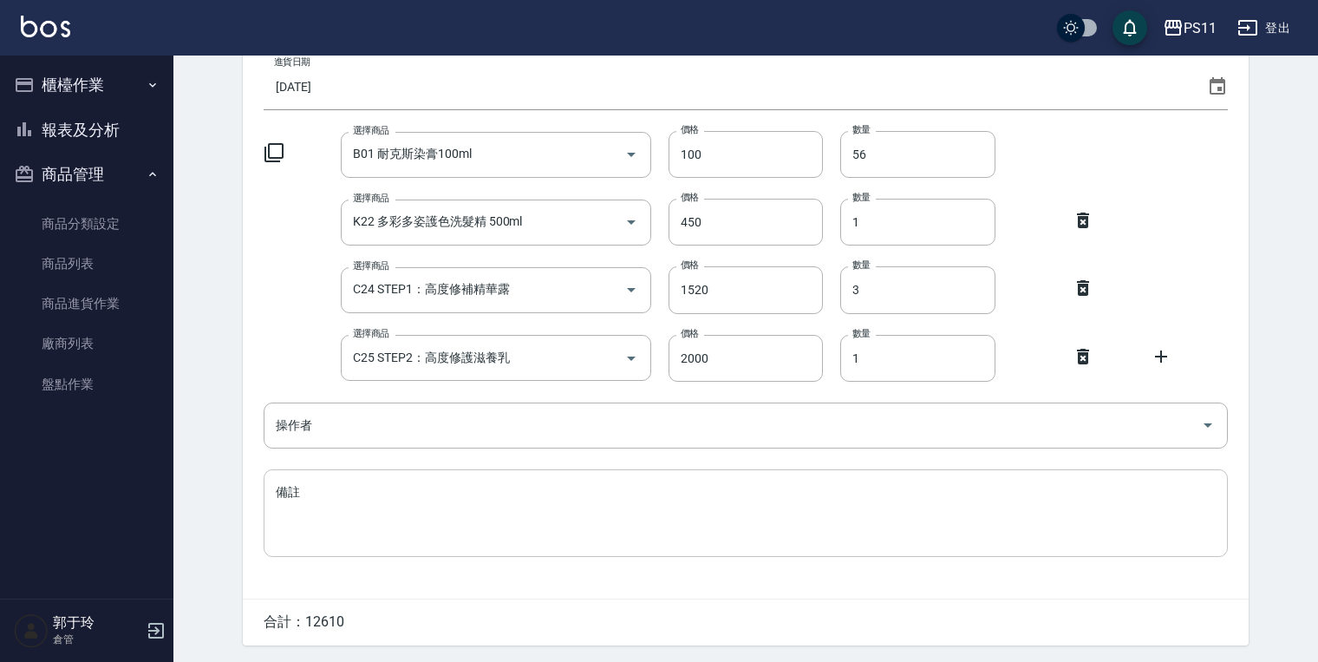
scroll to position [208, 0]
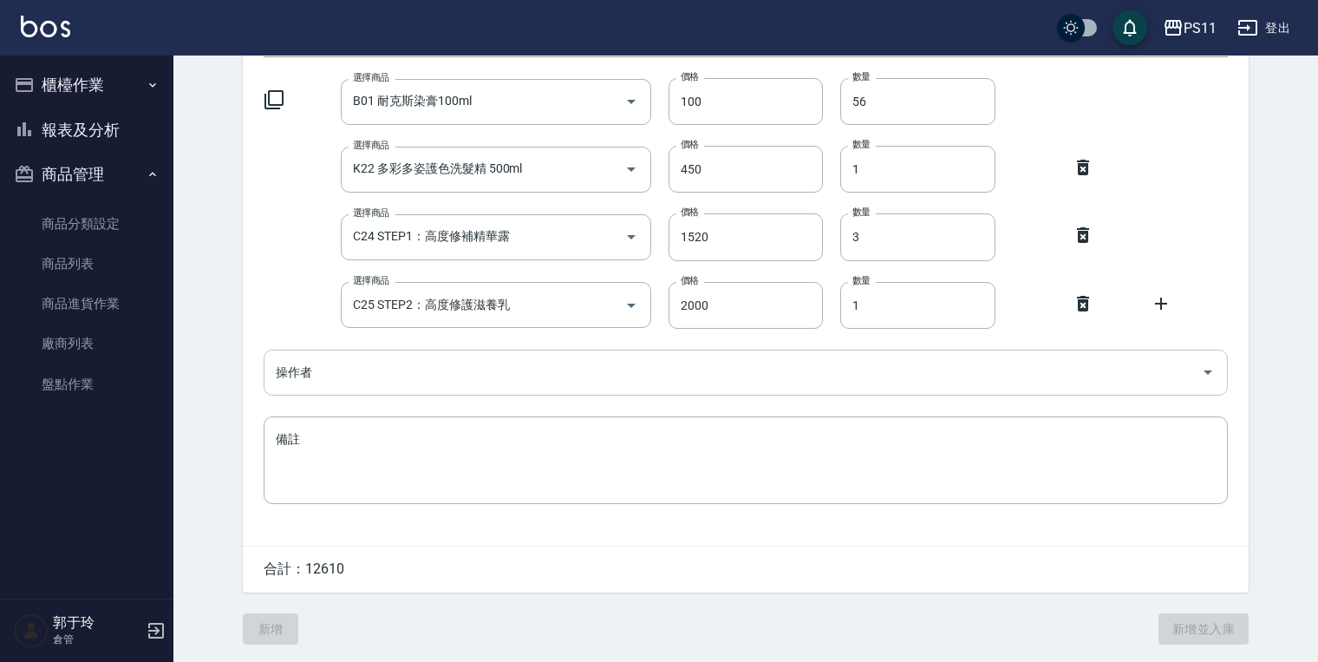
type input "1"
click at [369, 375] on input "操作者" at bounding box center [732, 372] width 923 height 30
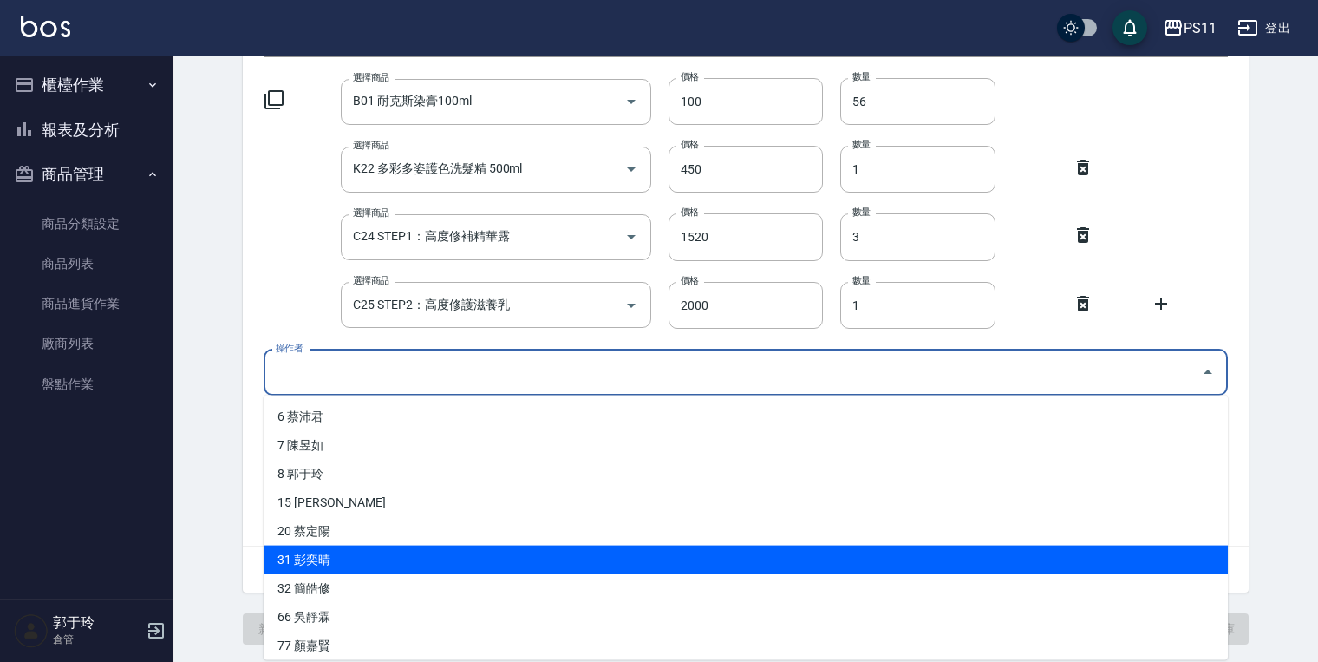
click at [406, 546] on li "31 彭奕晴" at bounding box center [746, 560] width 965 height 29
type input "彭奕晴"
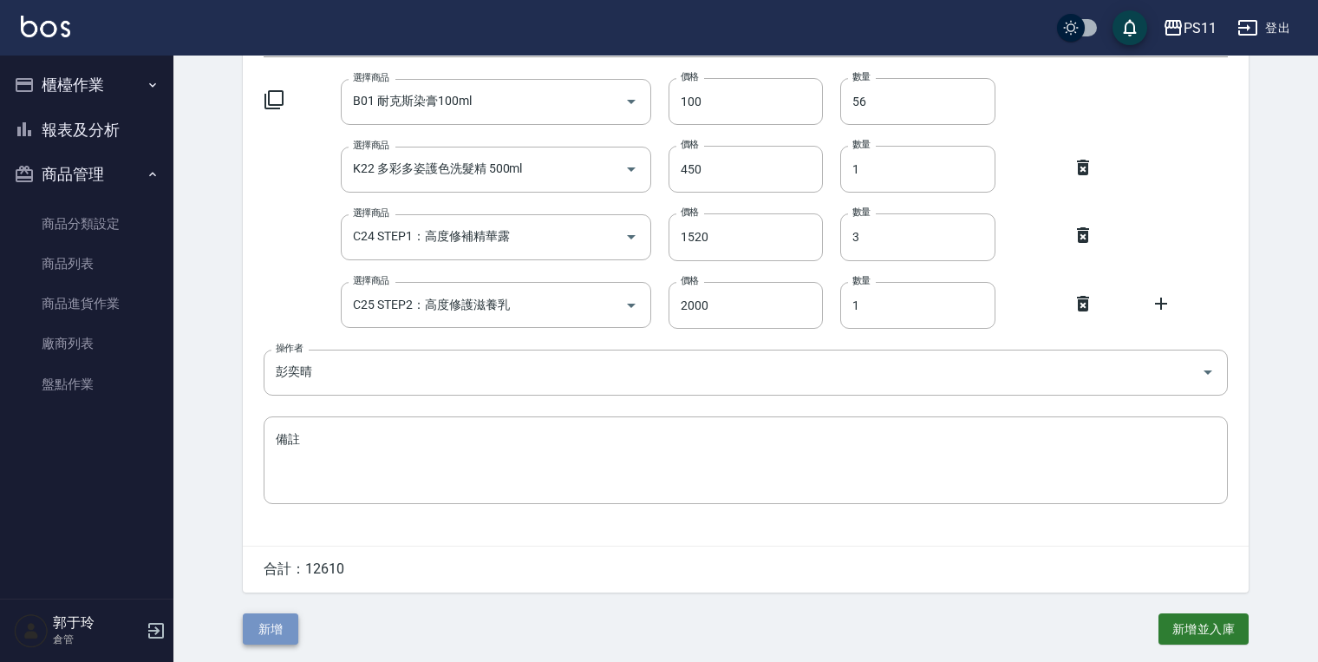
click at [285, 633] on button "新增" at bounding box center [271, 629] width 56 height 32
